Goal: Find specific page/section: Find specific page/section

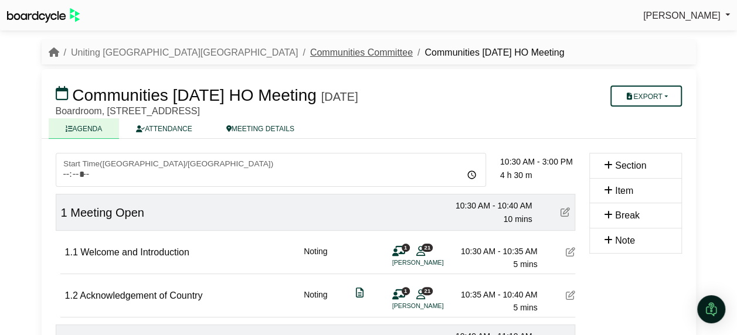
drag, startPoint x: 164, startPoint y: 38, endPoint x: 176, endPoint y: 48, distance: 16.2
click at [310, 52] on link "Communities Committee" at bounding box center [361, 53] width 103 height 10
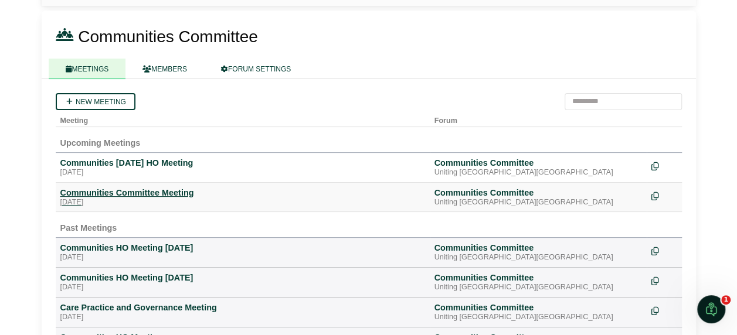
click at [109, 191] on div "Communities Committee Meeting" at bounding box center [242, 193] width 365 height 11
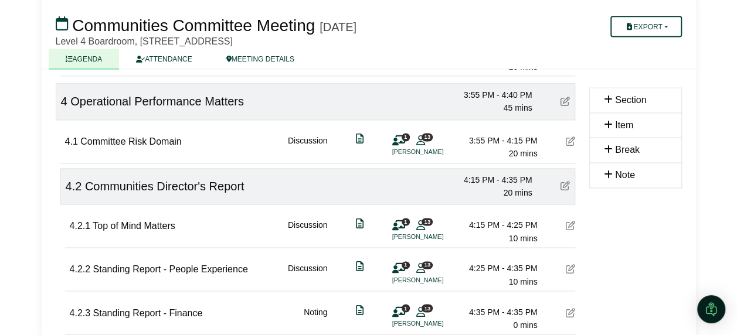
scroll to position [762, 0]
